Goal: Task Accomplishment & Management: Complete application form

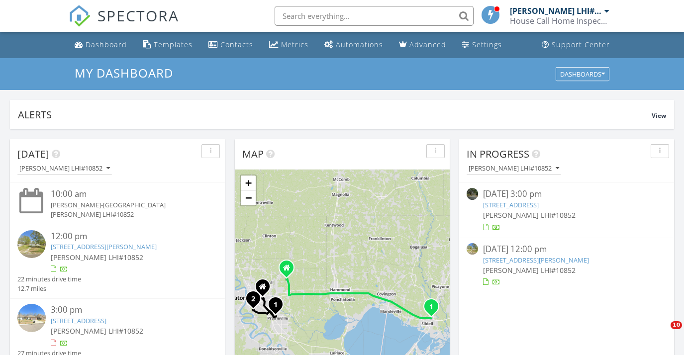
scroll to position [542, 0]
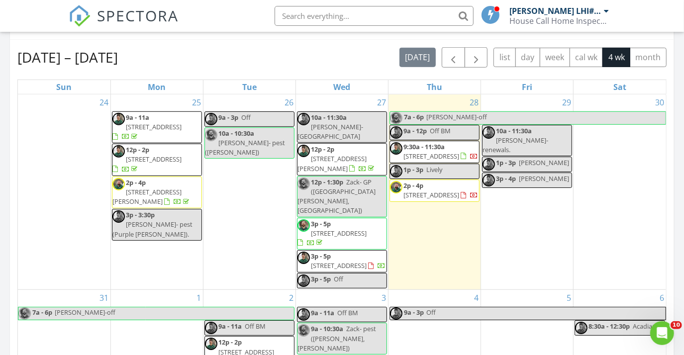
scroll to position [447, 0]
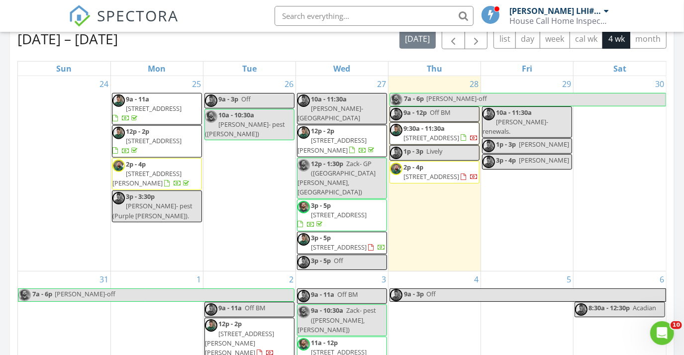
click at [431, 219] on div "28 7a - 6p Zack-off 9a - 12p Off BM 9:30a - 11:30a 122 Crescent Place Dr, Donal…" at bounding box center [434, 173] width 92 height 195
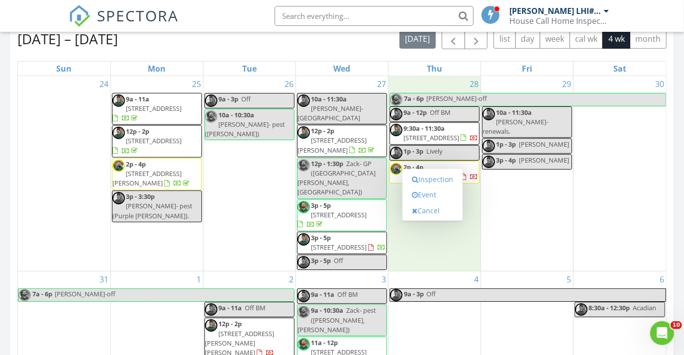
click at [547, 190] on div "29 10a - 11:30a Brandon-renewals. 1p - 3p Jeff 3p - 4p Katie" at bounding box center [527, 173] width 92 height 195
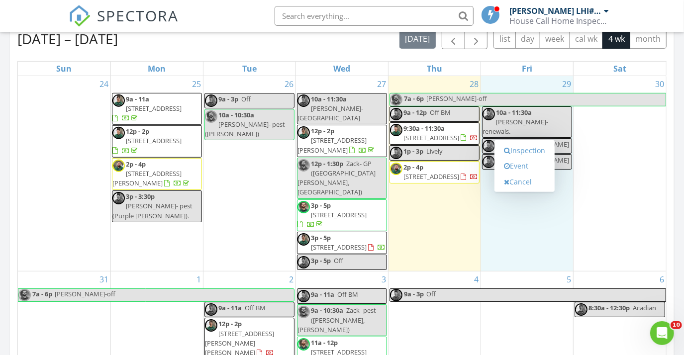
click at [443, 229] on div "28 7a - 6p Zack-off 9a - 12p Off BM 9:30a - 11:30a 122 Crescent Place Dr, Donal…" at bounding box center [434, 173] width 92 height 195
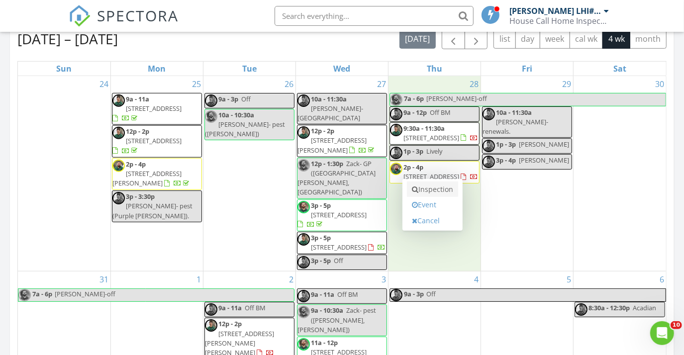
click at [437, 190] on link "Inspection" at bounding box center [432, 190] width 51 height 16
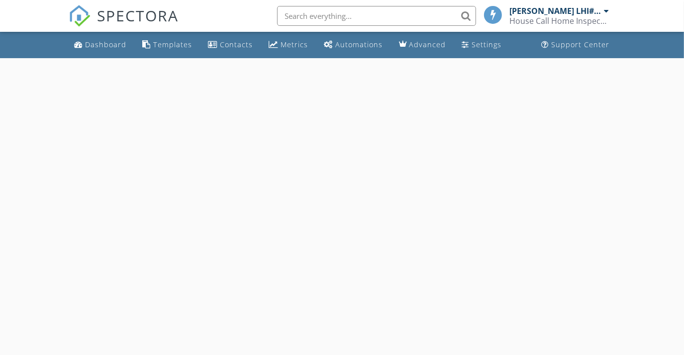
select select "7"
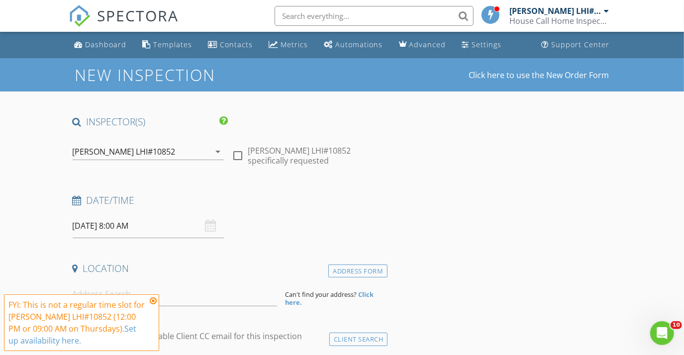
click at [147, 228] on input "08/28/2025 8:00 AM" at bounding box center [149, 226] width 152 height 24
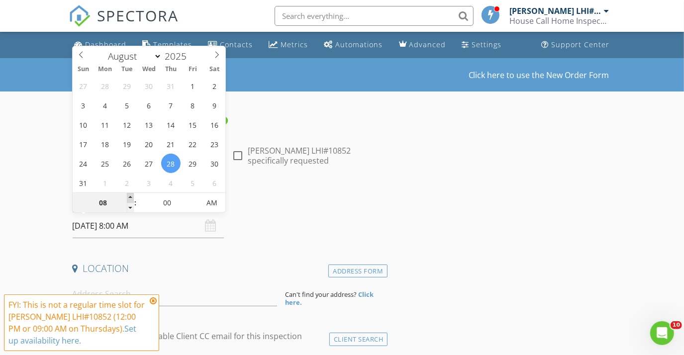
type input "09"
type input "08/28/2025 9:00 AM"
click at [128, 196] on span at bounding box center [130, 198] width 7 height 10
type input "10"
type input "08/28/2025 10:00 AM"
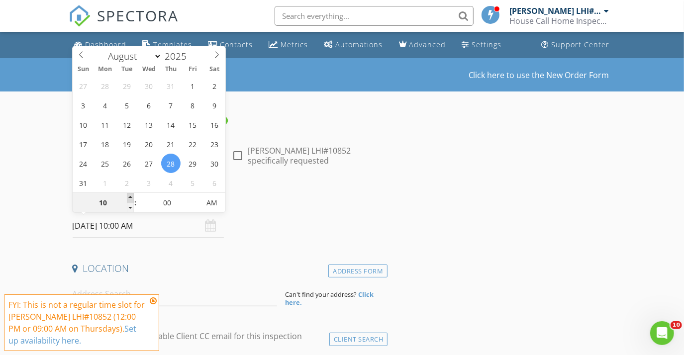
click at [128, 195] on span at bounding box center [130, 198] width 7 height 10
type input "11"
type input "08/28/2025 11:00 AM"
click at [128, 195] on span at bounding box center [130, 198] width 7 height 10
type input "12"
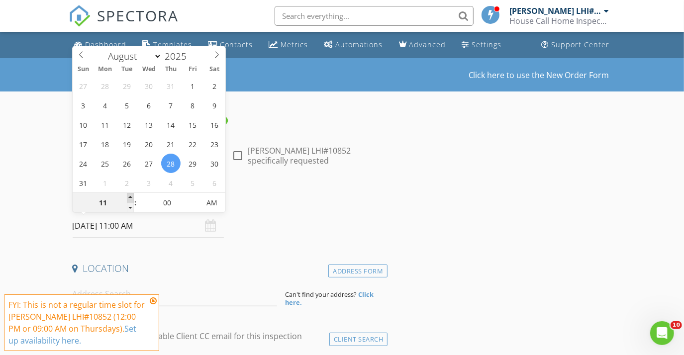
type input "08/28/2025 12:00 PM"
click at [128, 195] on span at bounding box center [130, 198] width 7 height 10
click at [153, 300] on icon at bounding box center [153, 301] width 7 height 8
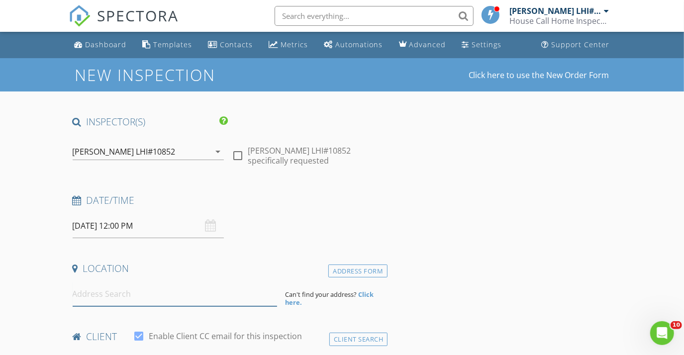
click at [159, 289] on input at bounding box center [175, 294] width 205 height 24
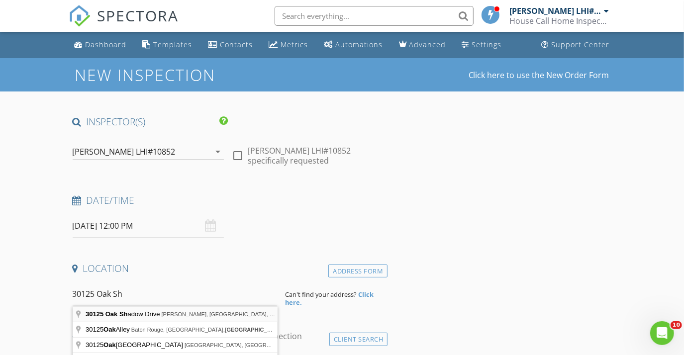
type input "30125 Oak Shadow Drive, Walker, LA, USA"
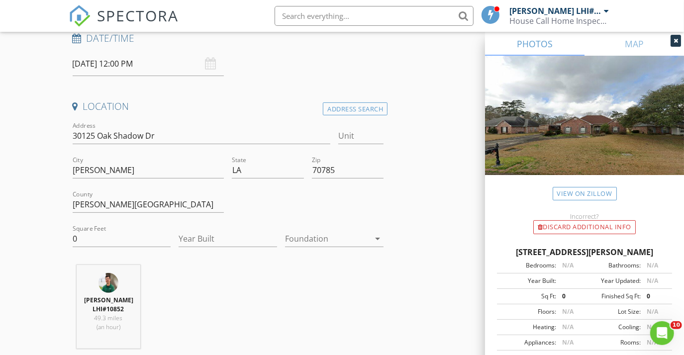
scroll to position [226, 0]
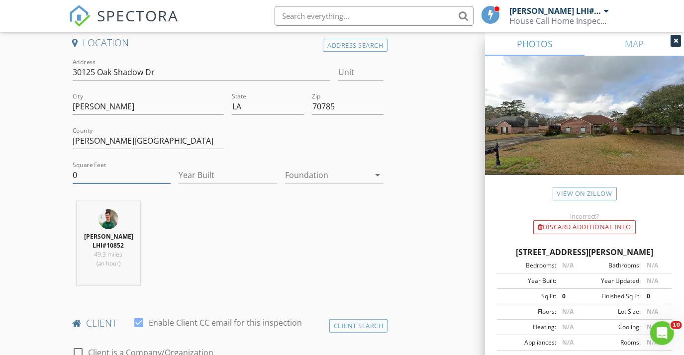
click at [124, 173] on input "0" at bounding box center [122, 175] width 98 height 16
click at [554, 230] on div "Discard Additional info" at bounding box center [584, 227] width 102 height 14
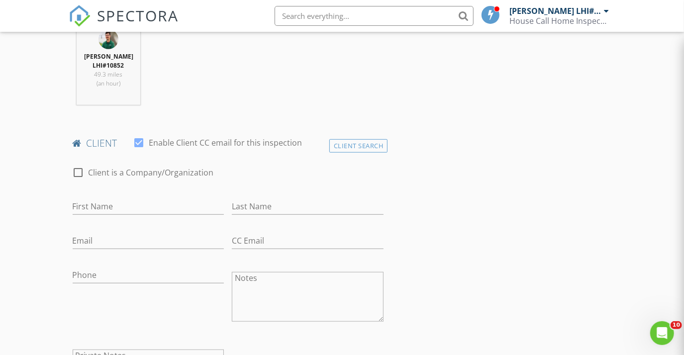
scroll to position [407, 0]
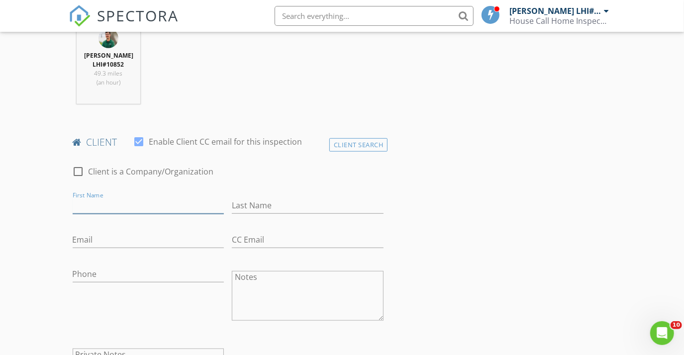
click at [150, 213] on input "First Name" at bounding box center [149, 205] width 152 height 16
type input "Wanda"
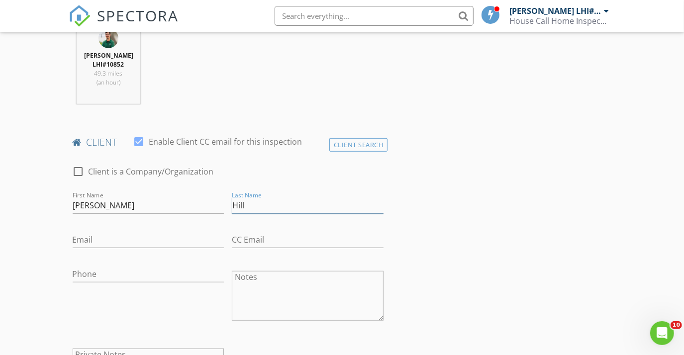
type input "Hill"
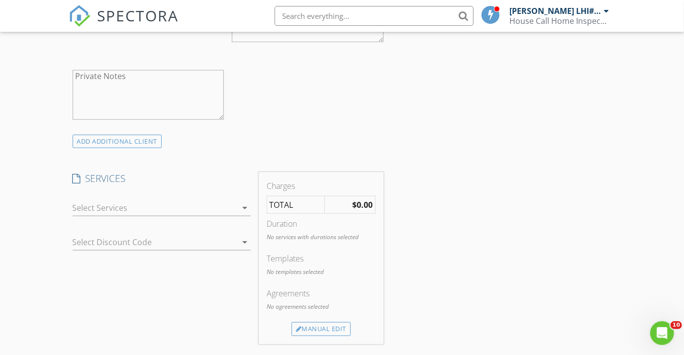
scroll to position [723, 0]
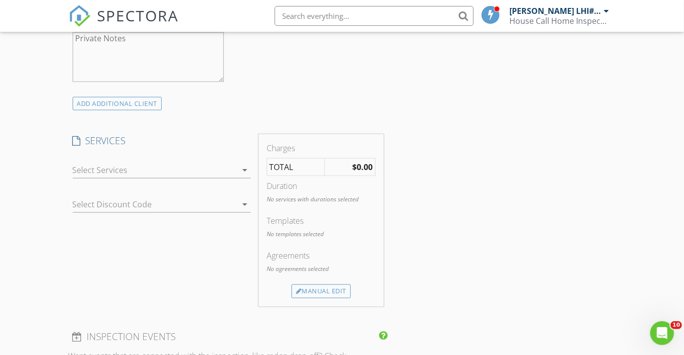
type input "Glhill18@cox.net"
click at [149, 175] on div at bounding box center [155, 170] width 164 height 16
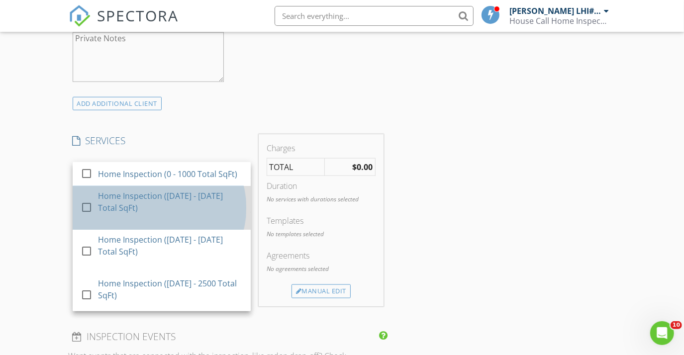
click at [159, 212] on div "Home Inspection ([DATE] - [DATE] Total SqFt)" at bounding box center [170, 202] width 145 height 24
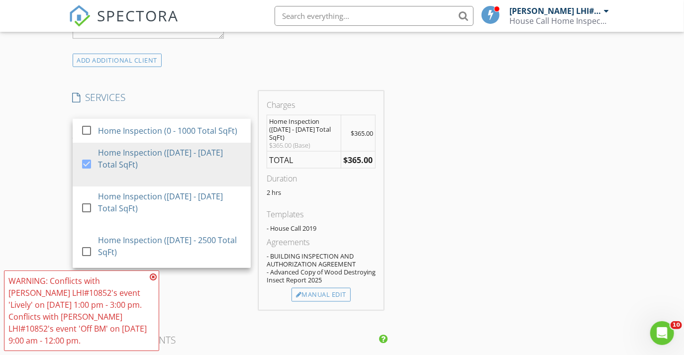
scroll to position [814, 0]
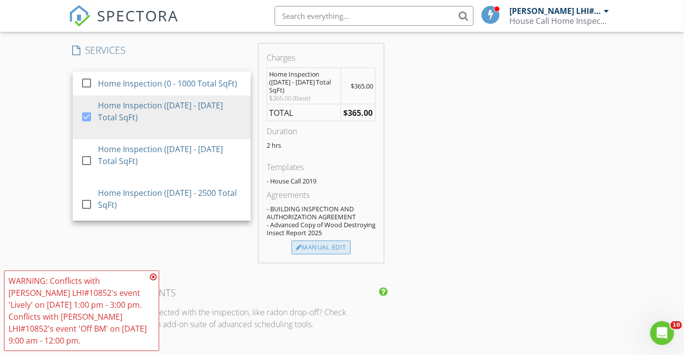
click at [310, 246] on div "Manual Edit" at bounding box center [320, 248] width 59 height 14
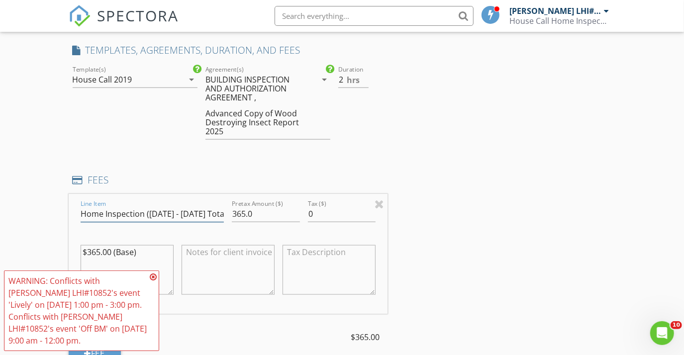
scroll to position [0, 8]
drag, startPoint x: 146, startPoint y: 220, endPoint x: 372, endPoint y: 210, distance: 226.5
click at [372, 210] on div "Line Item Home Inspection ([DATE] - [DATE] Total SqFt) Pretax Amount ($) 365.0 …" at bounding box center [228, 254] width 319 height 120
type input "Home Inspection"
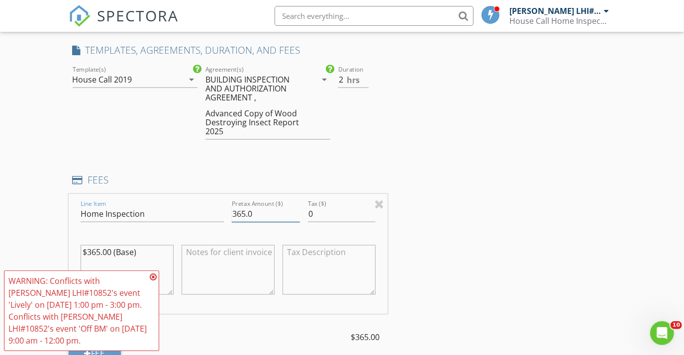
click at [239, 219] on input "365.0" at bounding box center [266, 214] width 68 height 16
type input "405.0"
click at [96, 261] on textarea "$365.00 (Base)" at bounding box center [127, 270] width 93 height 50
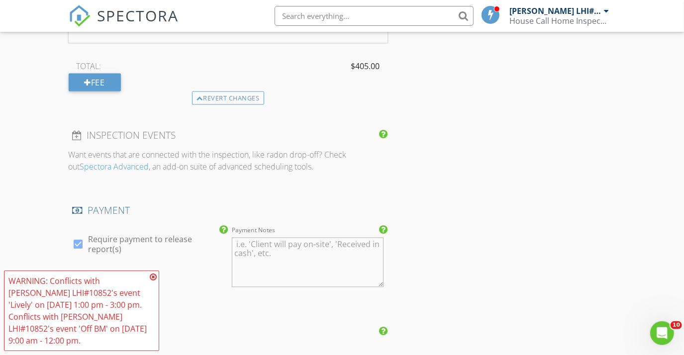
scroll to position [1311, 0]
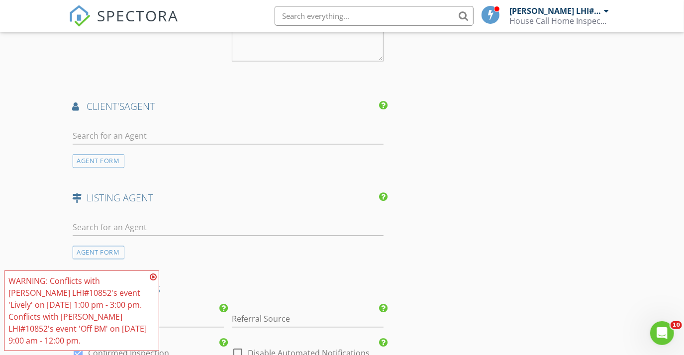
type textarea "$405.00 (Base)"
click at [189, 132] on div at bounding box center [228, 138] width 311 height 32
click at [189, 140] on input "text" at bounding box center [228, 136] width 311 height 16
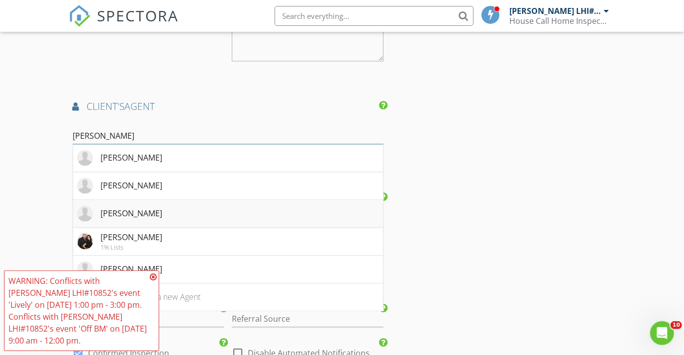
type input "brandon li"
click at [148, 219] on div "Brandon Lively" at bounding box center [132, 213] width 62 height 12
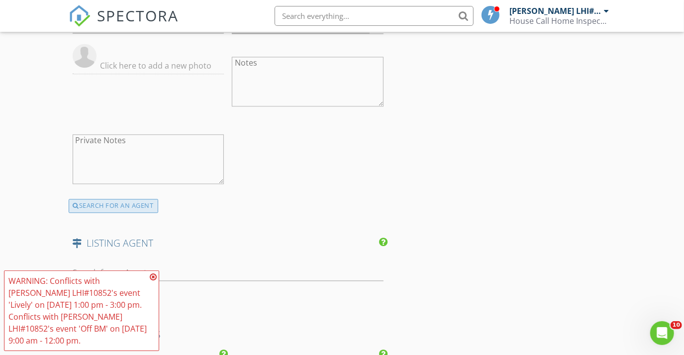
click at [131, 213] on div "SEARCH FOR AN AGENT" at bounding box center [114, 206] width 90 height 14
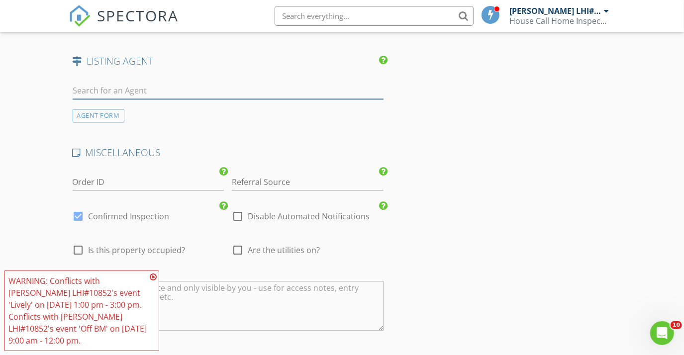
click at [148, 96] on input "text" at bounding box center [228, 91] width 311 height 16
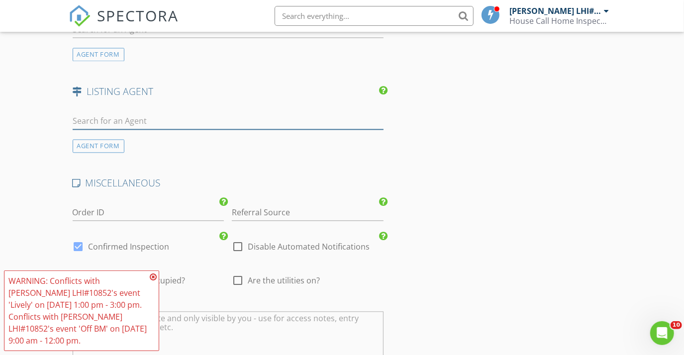
scroll to position [1357, 0]
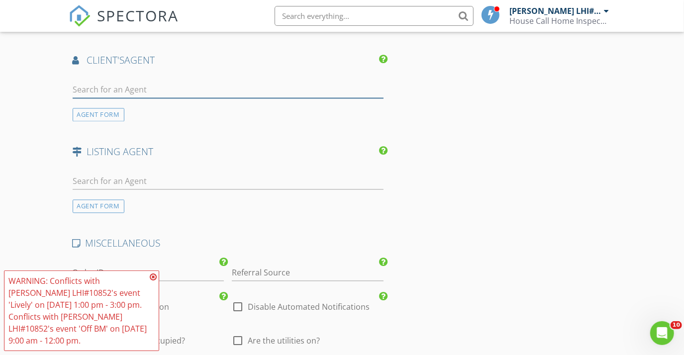
click at [148, 96] on input "text" at bounding box center [228, 90] width 311 height 16
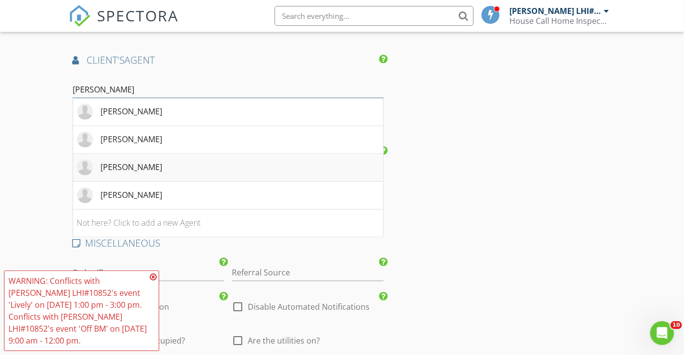
type input "brandon liv"
click at [126, 169] on div "Brandon Lively" at bounding box center [132, 167] width 62 height 12
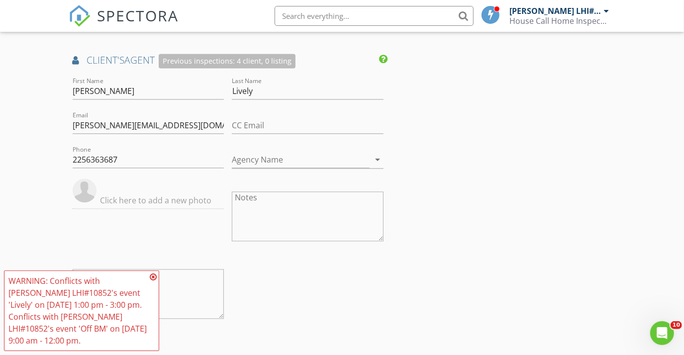
scroll to position [1628, 0]
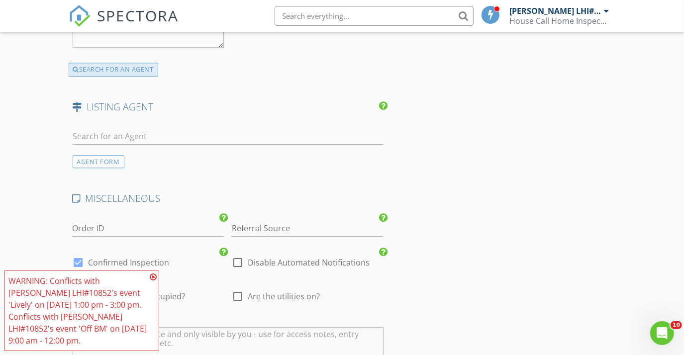
click at [130, 77] on div "SEARCH FOR AN AGENT" at bounding box center [114, 70] width 90 height 14
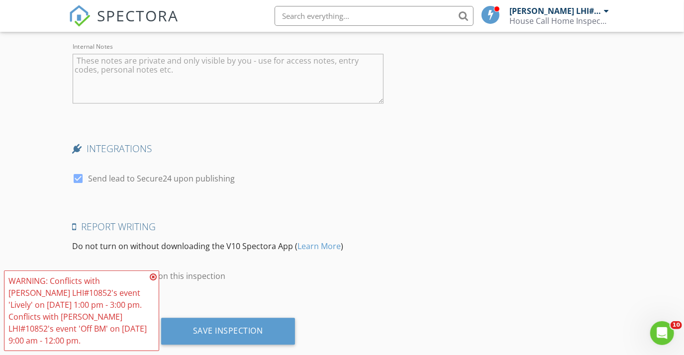
click at [82, 187] on div at bounding box center [78, 178] width 17 height 17
checkbox input "false"
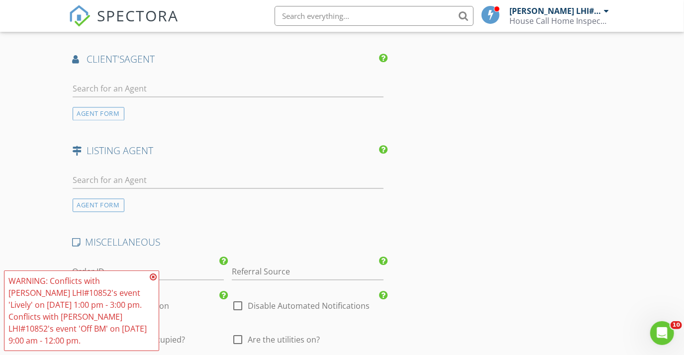
scroll to position [1313, 0]
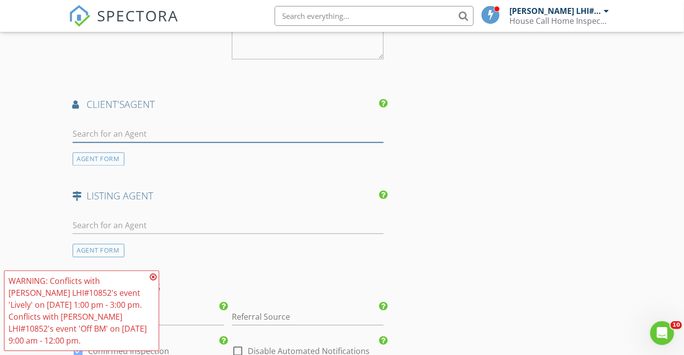
click at [174, 141] on input "text" at bounding box center [228, 134] width 311 height 16
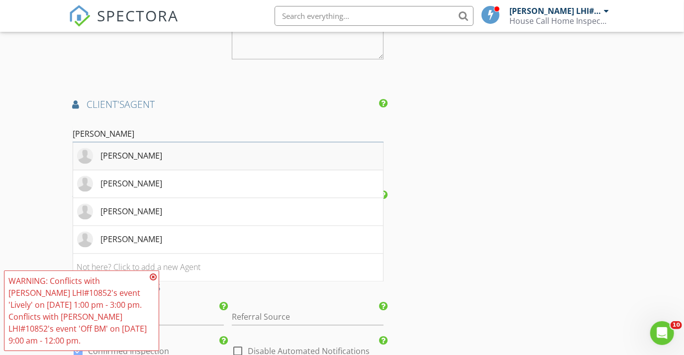
type input "brandon liv"
click at [168, 170] on li "Brandon Lively" at bounding box center [228, 156] width 310 height 28
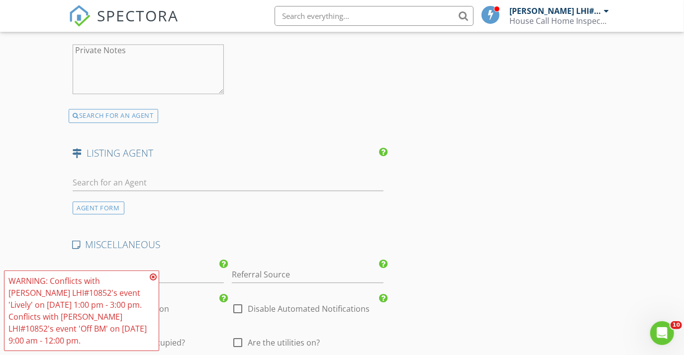
scroll to position [1584, 0]
click at [147, 106] on div at bounding box center [149, 103] width 152 height 6
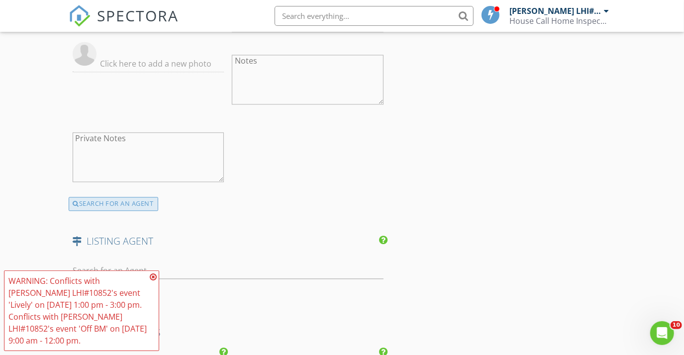
click at [132, 206] on div "SEARCH FOR AN AGENT" at bounding box center [114, 204] width 90 height 14
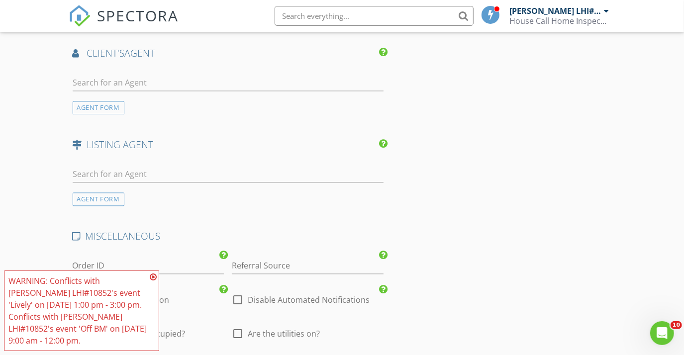
scroll to position [1359, 0]
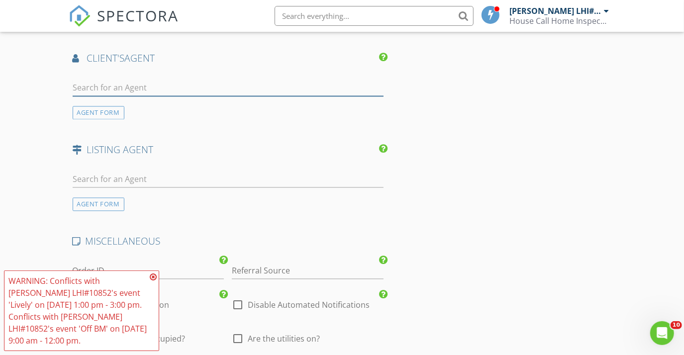
click at [173, 92] on input "text" at bounding box center [228, 88] width 311 height 16
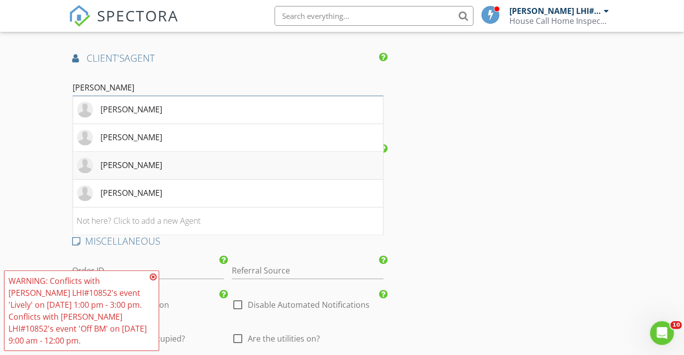
type input "brandon liv"
drag, startPoint x: 156, startPoint y: 169, endPoint x: 156, endPoint y: 194, distance: 25.4
click at [156, 194] on ul "Brandon Lively Brandon Lively Brandon Lively Brandon Lively Not here? Click to …" at bounding box center [228, 165] width 311 height 139
click at [156, 194] on li "Brandon Lively" at bounding box center [228, 194] width 310 height 28
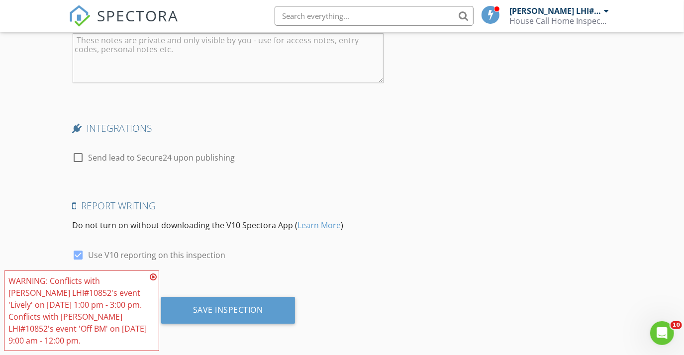
scroll to position [1928, 0]
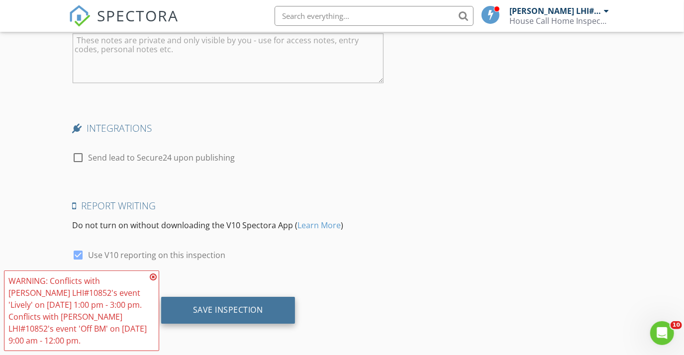
click at [227, 315] on div "Save Inspection" at bounding box center [228, 310] width 70 height 10
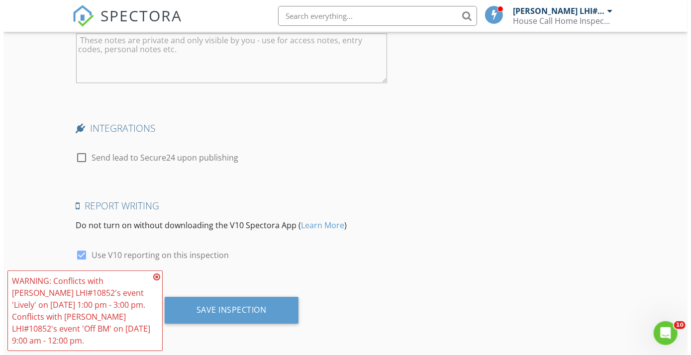
scroll to position [1918, 0]
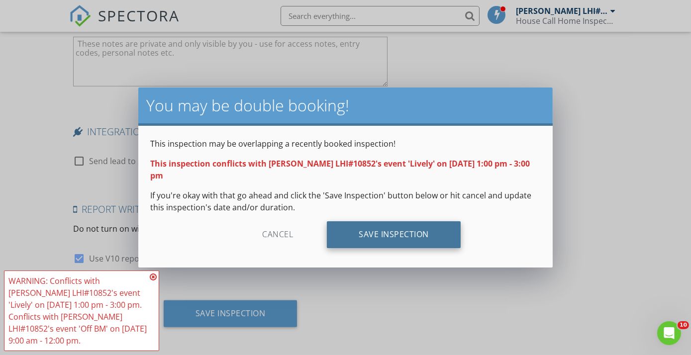
click at [396, 229] on div "Save Inspection" at bounding box center [394, 234] width 134 height 27
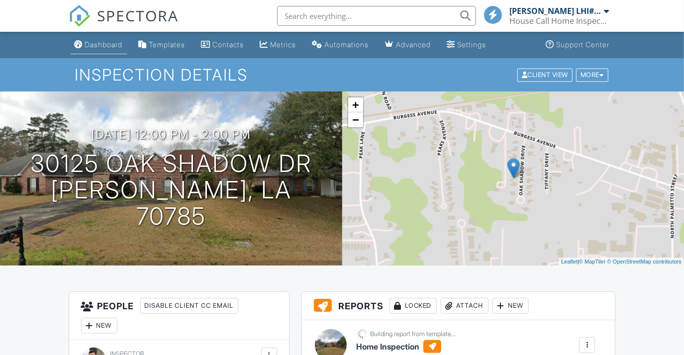
click at [108, 42] on div "Dashboard" at bounding box center [104, 44] width 38 height 8
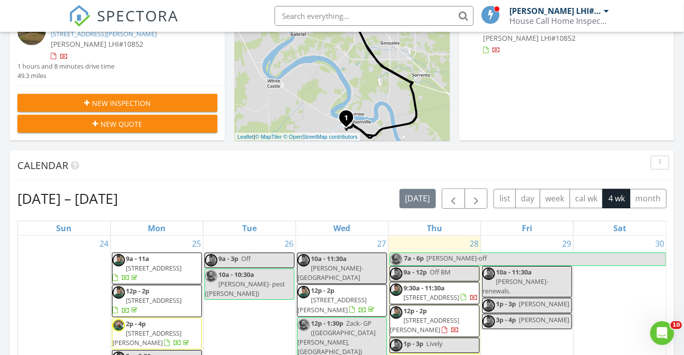
scroll to position [271, 0]
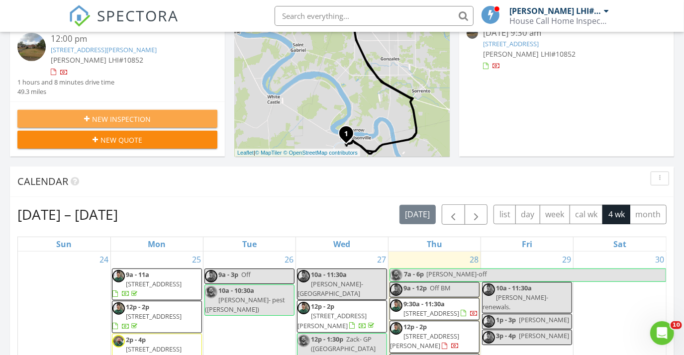
click at [138, 118] on span "New Inspection" at bounding box center [121, 119] width 59 height 10
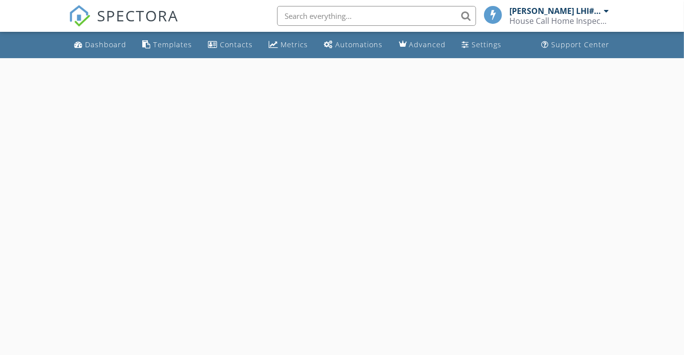
select select "7"
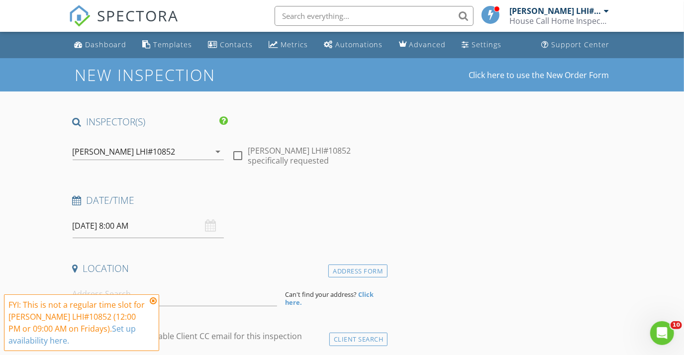
click at [139, 229] on input "[DATE] 8:00 AM" at bounding box center [149, 226] width 152 height 24
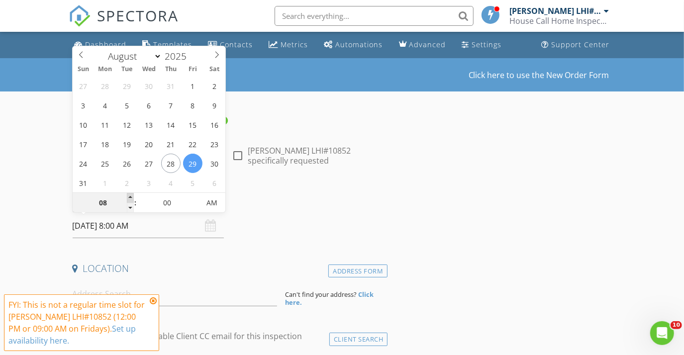
type input "09"
type input "[DATE] 9:00 AM"
click at [131, 197] on span at bounding box center [130, 198] width 7 height 10
type input "10"
type input "[DATE] 10:00 AM"
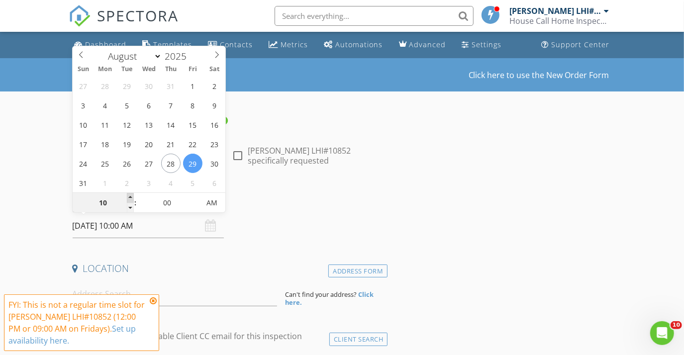
click at [131, 197] on span at bounding box center [130, 198] width 7 height 10
type input "11"
type input "[DATE] 11:00 AM"
click at [131, 197] on span at bounding box center [130, 198] width 7 height 10
type input "12"
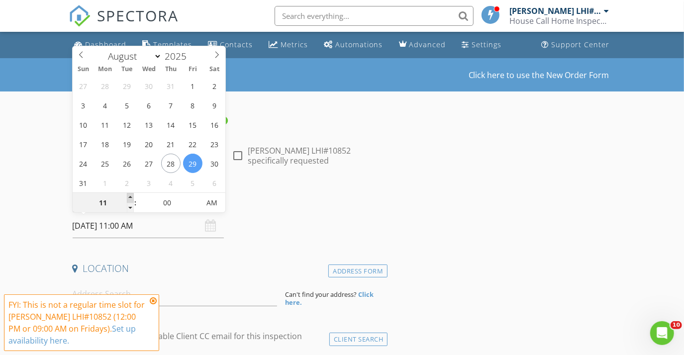
type input "[DATE] 12:00 PM"
click at [131, 197] on span at bounding box center [130, 198] width 7 height 10
type input "01"
type input "[DATE] 1:00 PM"
click at [131, 197] on span at bounding box center [130, 198] width 7 height 10
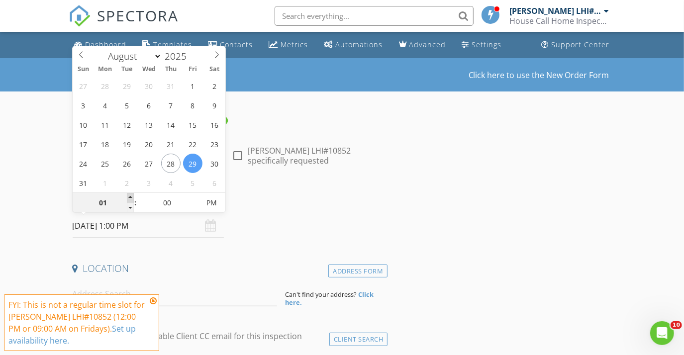
type input "02"
type input "[DATE] 2:00 PM"
click at [131, 197] on span at bounding box center [130, 198] width 7 height 10
type input "03"
click at [131, 196] on span at bounding box center [130, 198] width 7 height 10
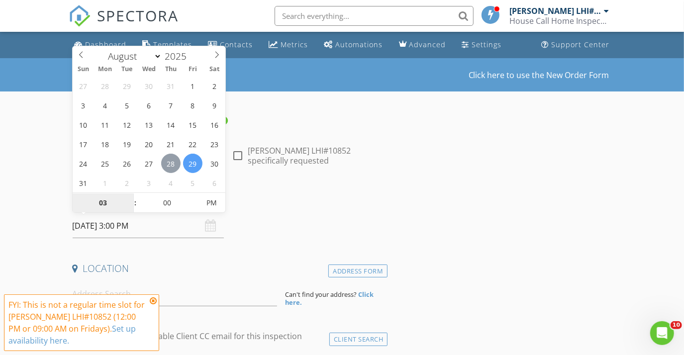
type input "[DATE] 3:00 PM"
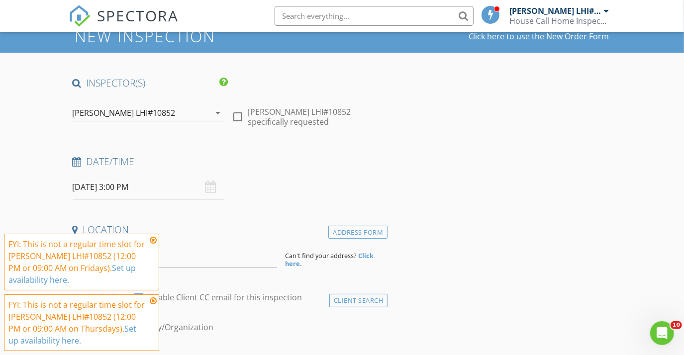
scroll to position [90, 0]
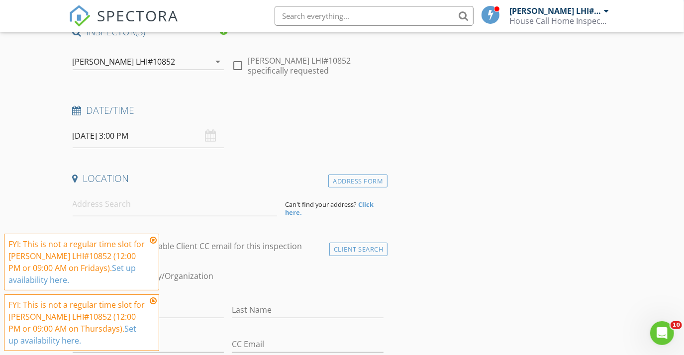
click at [154, 239] on icon at bounding box center [153, 240] width 7 height 8
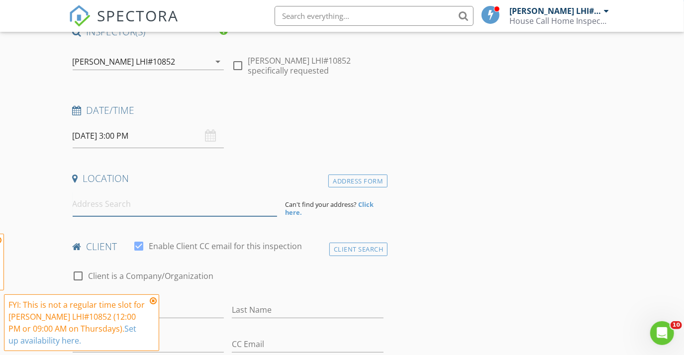
click at [153, 212] on input at bounding box center [175, 204] width 205 height 24
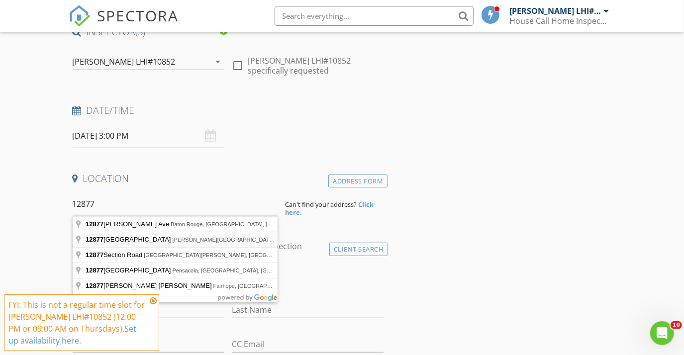
type input "[STREET_ADDRESS][PERSON_NAME]"
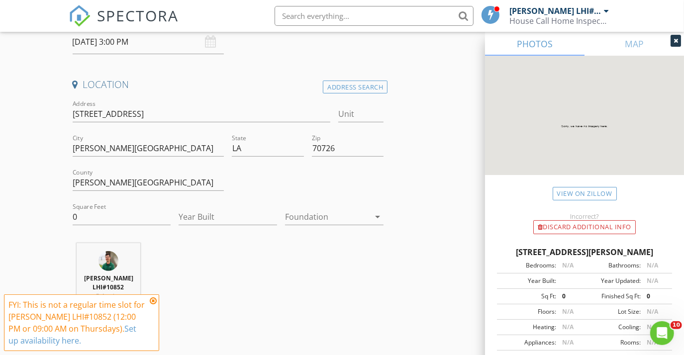
scroll to position [226, 0]
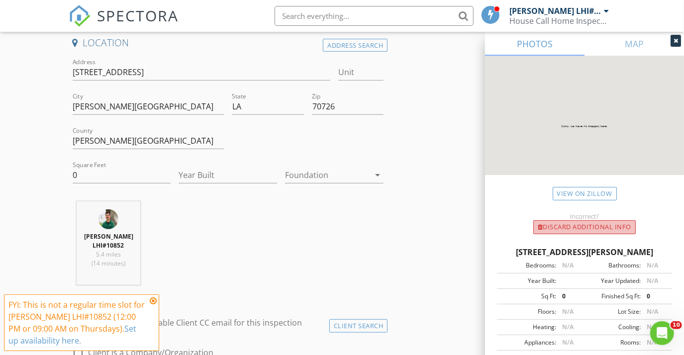
click at [585, 222] on div "Discard Additional info" at bounding box center [584, 227] width 102 height 14
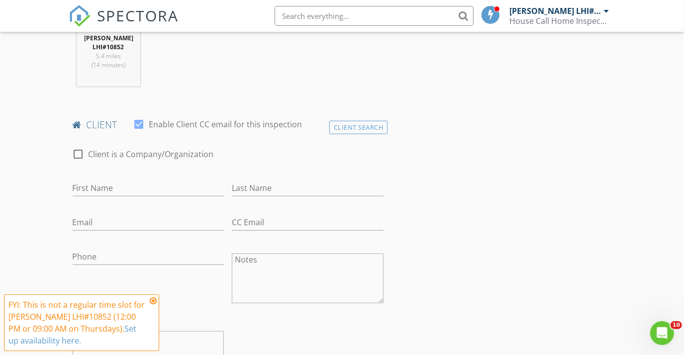
scroll to position [452, 0]
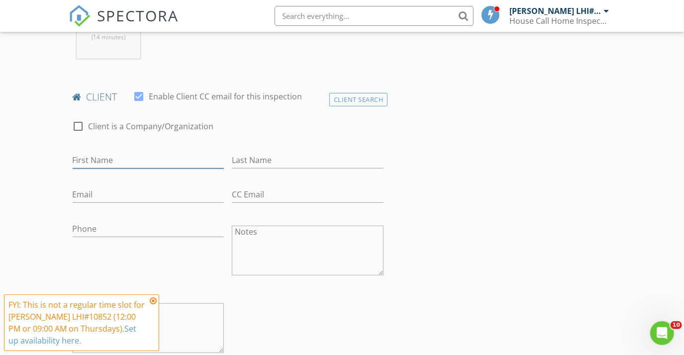
click at [154, 166] on input "First Name" at bounding box center [149, 160] width 152 height 16
type input "[PERSON_NAME]"
type input "Page"
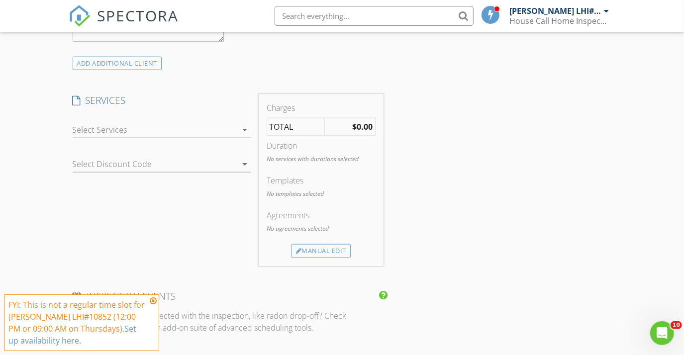
scroll to position [768, 0]
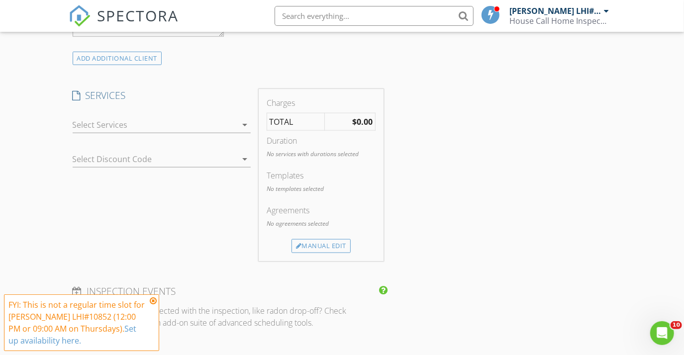
type input "[PERSON_NAME][EMAIL_ADDRESS][DOMAIN_NAME]"
click at [167, 133] on div at bounding box center [155, 125] width 164 height 16
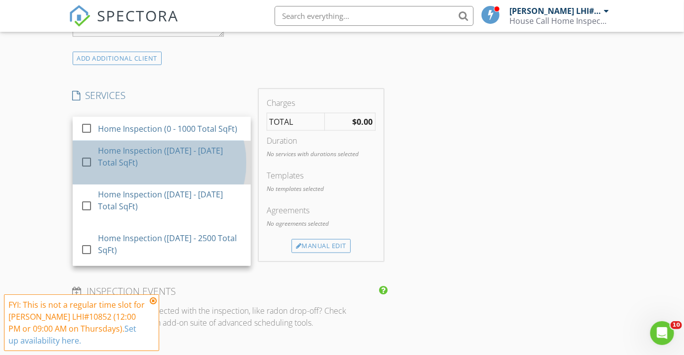
click at [140, 169] on div "Home Inspection ([DATE] - [DATE] Total SqFt)" at bounding box center [170, 157] width 145 height 24
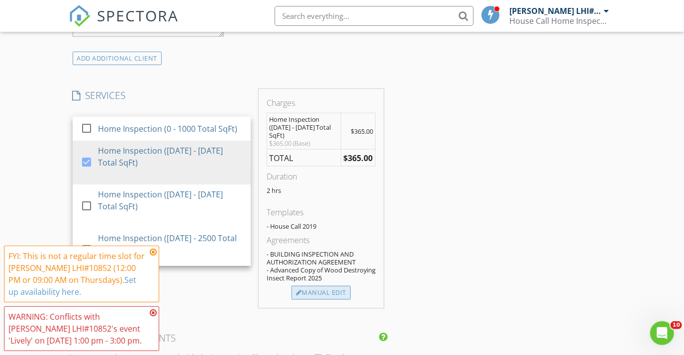
click at [333, 289] on div "Manual Edit" at bounding box center [320, 293] width 59 height 14
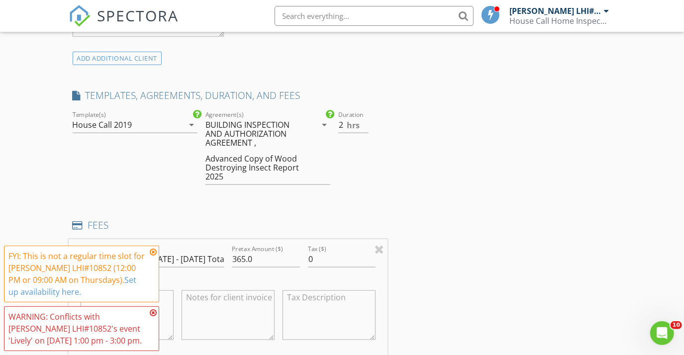
click at [256, 146] on div "BUILDING INSPECTION AND AUTHORIZATION AGREEMENT ," at bounding box center [255, 133] width 100 height 27
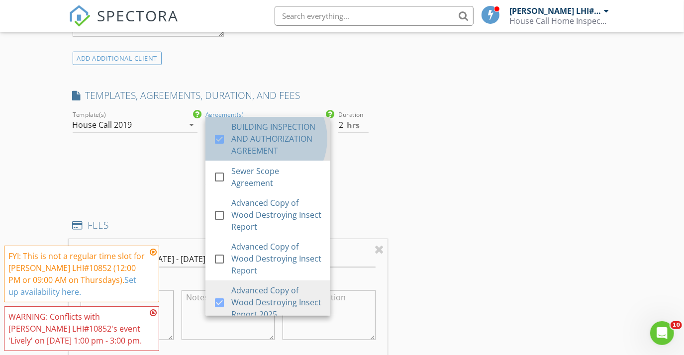
click at [262, 155] on div "BUILDING INSPECTION AND AUTHORIZATION AGREEMENT" at bounding box center [276, 139] width 91 height 36
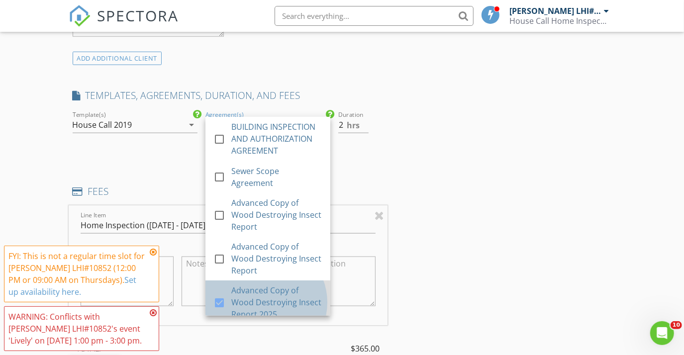
click at [263, 298] on div "Advanced Copy of Wood Destroying Insect Report 2025" at bounding box center [276, 302] width 91 height 36
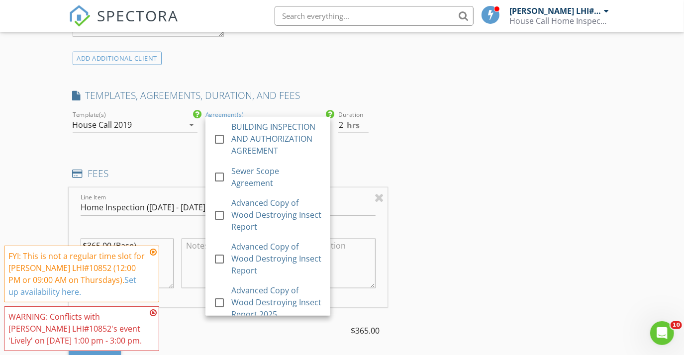
click at [480, 129] on div "INSPECTOR(S) check_box [PERSON_NAME] LHI#10852 PRIMARY check_box_outline_blank …" at bounding box center [342, 276] width 547 height 1859
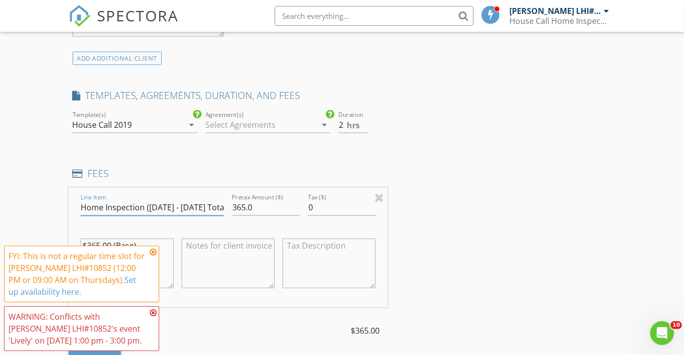
scroll to position [0, 8]
drag, startPoint x: 145, startPoint y: 213, endPoint x: 319, endPoint y: 217, distance: 173.6
click at [319, 217] on div "Line Item Home Inspection ([DATE] - [DATE] Total SqFt) Pretax Amount ($) 365.0 …" at bounding box center [228, 247] width 319 height 120
type input "Home Inspection"
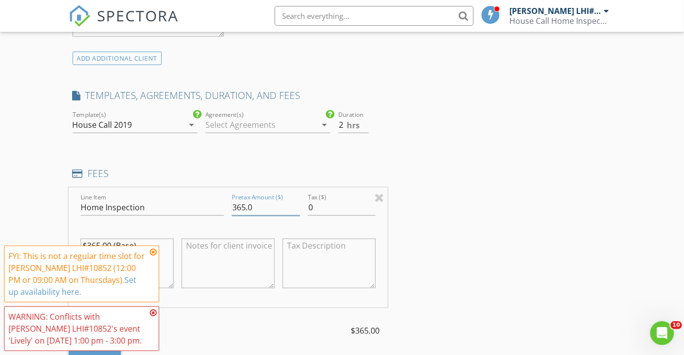
click at [241, 213] on input "365.0" at bounding box center [266, 207] width 68 height 16
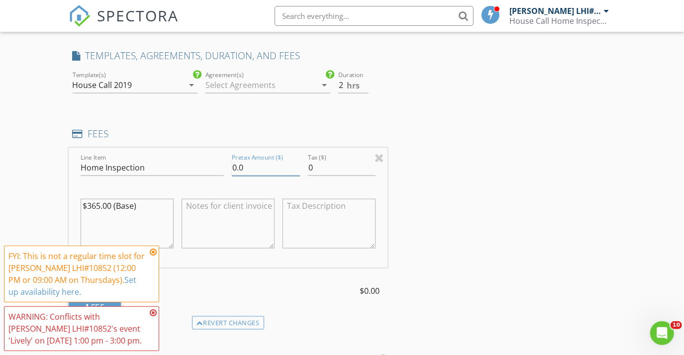
scroll to position [859, 0]
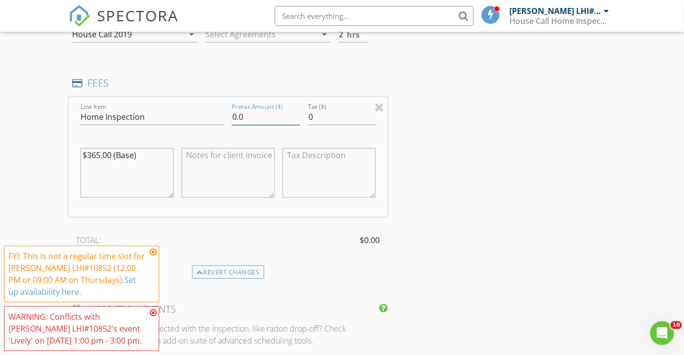
type input "0.0"
click at [96, 162] on textarea "$365.00 (Base)" at bounding box center [127, 173] width 93 height 50
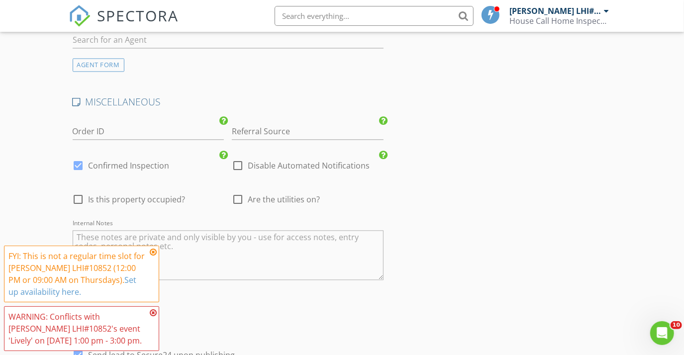
scroll to position [1582, 0]
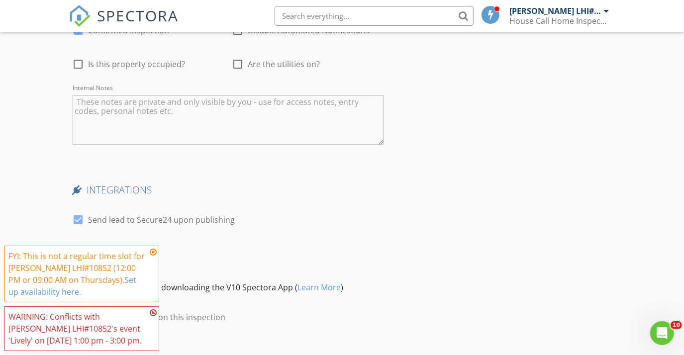
type textarea "$0.00 (Base)"
click at [81, 225] on div at bounding box center [78, 219] width 17 height 17
checkbox input "false"
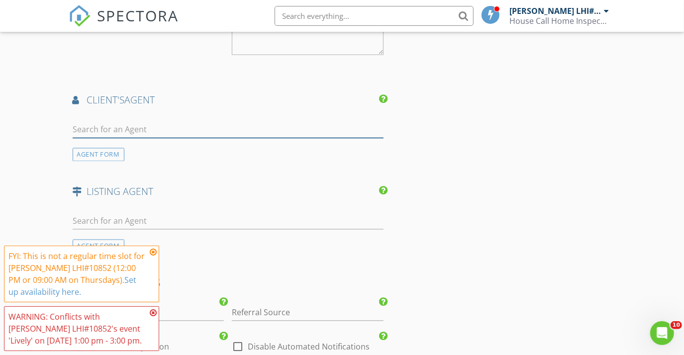
click at [123, 129] on input "text" at bounding box center [228, 129] width 311 height 16
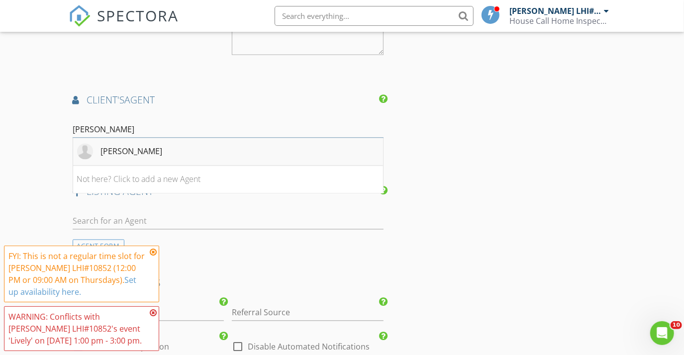
type input "[PERSON_NAME]"
click at [125, 157] on div "[PERSON_NAME]" at bounding box center [132, 151] width 62 height 12
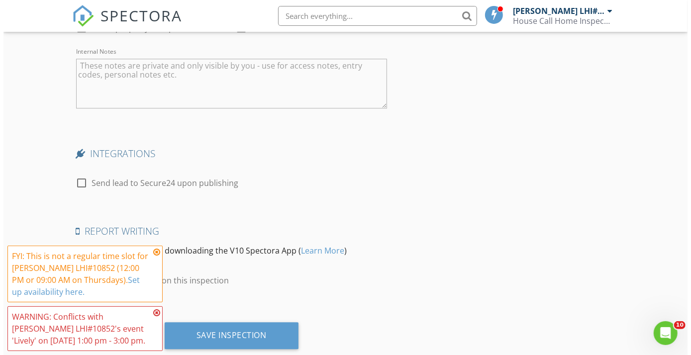
scroll to position [1853, 0]
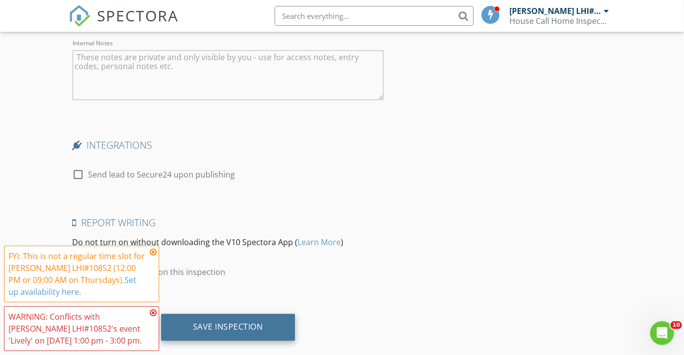
click at [274, 332] on div "Save Inspection" at bounding box center [228, 327] width 134 height 27
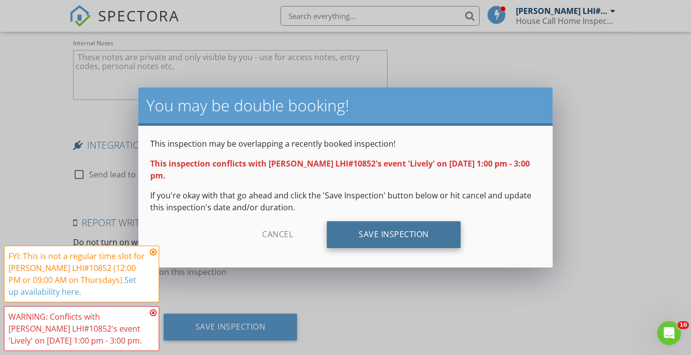
click at [361, 225] on div "Save Inspection" at bounding box center [394, 234] width 134 height 27
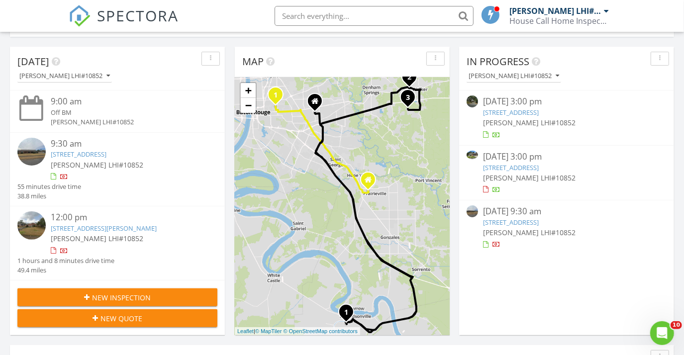
scroll to position [90, 0]
